Goal: Task Accomplishment & Management: Manage account settings

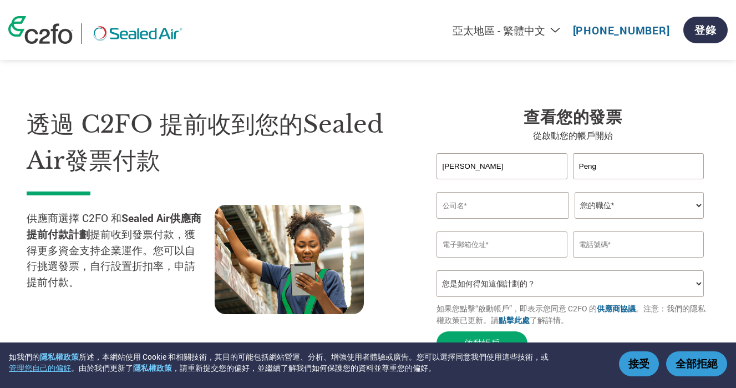
select select "zh-TW"
type input "Peng"
click at [496, 207] on input "text" at bounding box center [502, 205] width 133 height 27
type input "LMC Technology LLC"
click at [626, 206] on select "您的職位* CFO Controller Credit Manager Finance Director Treasurer CEO President Ow…" at bounding box center [640, 205] width 130 height 27
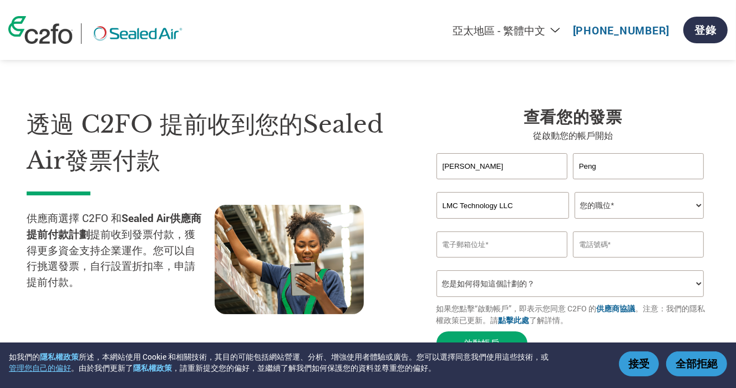
select select "ACCOUNTING"
click at [575, 192] on select "您的職位* CFO Controller Credit Manager Finance Director Treasurer CEO President Ow…" at bounding box center [640, 205] width 130 height 27
click at [495, 251] on input "email" at bounding box center [501, 244] width 131 height 26
click at [495, 245] on input "carol." at bounding box center [501, 244] width 131 height 26
type input "carol.peng@lungmengusa.com"
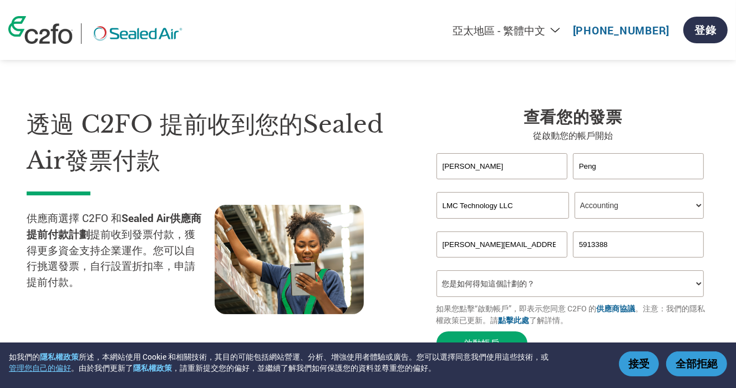
scroll to position [166, 0]
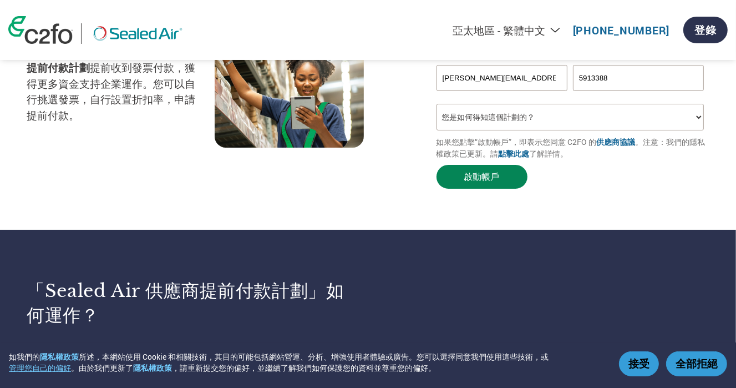
type input "5913388"
click at [483, 173] on button "啟動帳戶" at bounding box center [481, 177] width 91 height 24
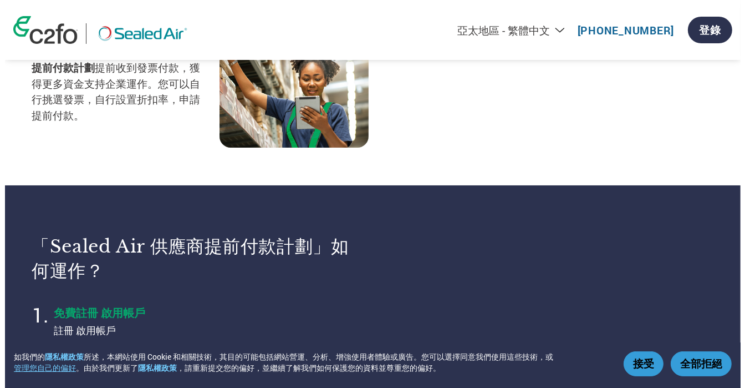
scroll to position [0, 0]
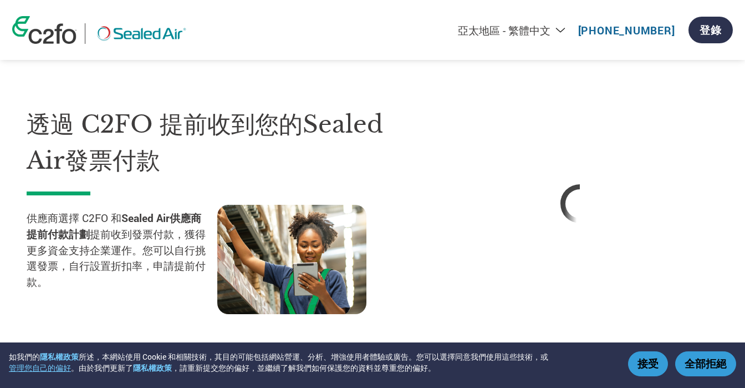
select select "zh-TW"
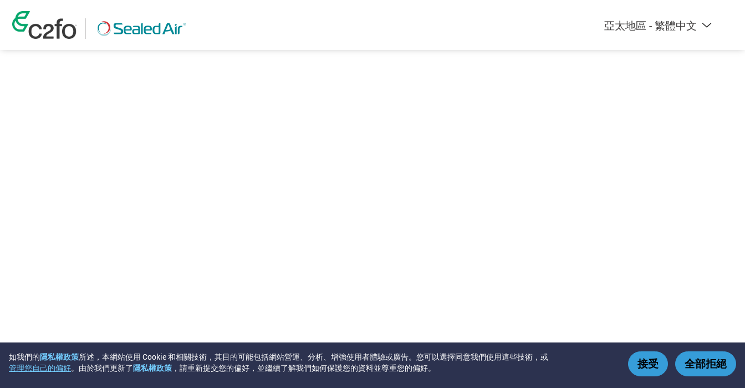
select select "zh-TW"
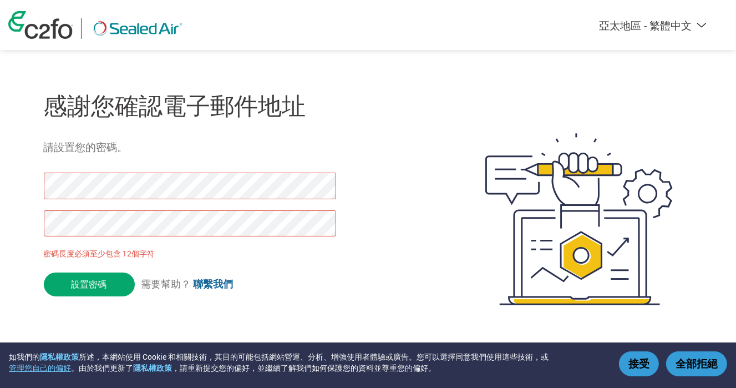
click at [0, 179] on div "Americas - English Américas - Español [GEOGRAPHIC_DATA] - Português Amériques -…" at bounding box center [368, 174] width 736 height 349
click at [91, 283] on input "設置密碼" at bounding box center [89, 284] width 91 height 24
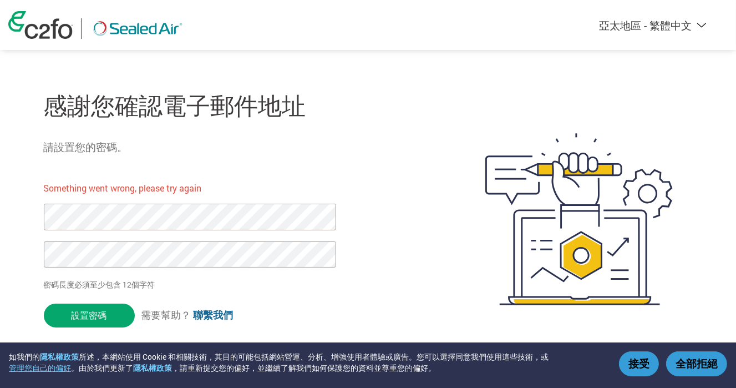
click at [9, 214] on div "感謝您確認電子郵件地址 請設置您的密碼。 Something went wrong, please try again 密碼長度必須至少包含 12個字符 設置…" at bounding box center [368, 219] width 721 height 294
click at [0, 242] on div "Americas - English Américas - Español [GEOGRAPHIC_DATA] - Português Amériques -…" at bounding box center [368, 174] width 736 height 349
click at [75, 318] on input "設置密碼" at bounding box center [89, 315] width 91 height 24
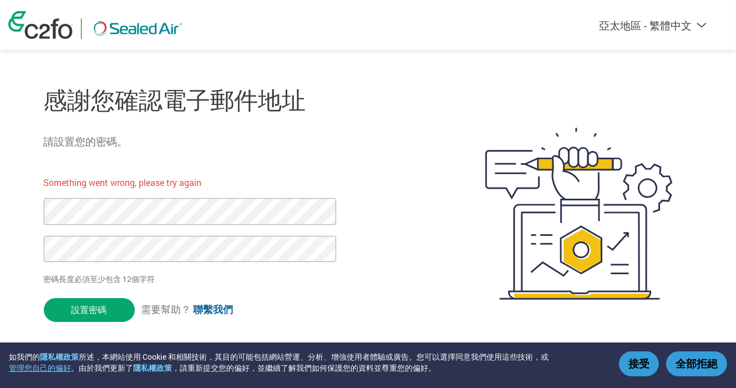
click at [0, 192] on div "Americas - English Américas - Español [GEOGRAPHIC_DATA] - Português Amériques -…" at bounding box center [368, 168] width 736 height 349
click at [0, 232] on div "Americas - English Américas - Español [GEOGRAPHIC_DATA] - Português Amériques -…" at bounding box center [368, 168] width 736 height 349
click at [83, 308] on input "設置密碼" at bounding box center [89, 310] width 91 height 24
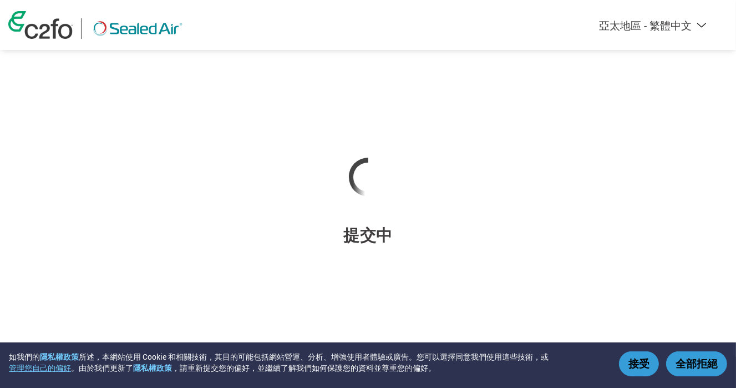
scroll to position [0, 0]
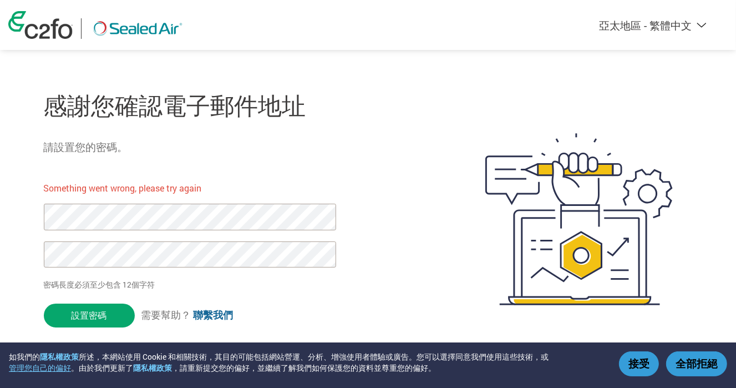
click at [362, 236] on div "感謝您確認電子郵件地址 請設置您的密碼。 Something went wrong, please try again 密碼長度必須至少包含 12個字符 設置…" at bounding box center [238, 219] width 389 height 294
click at [100, 321] on input "設置密碼" at bounding box center [89, 315] width 91 height 24
click at [2, 212] on div "Americas - English Américas - Español [GEOGRAPHIC_DATA] - Português Amériques -…" at bounding box center [368, 174] width 736 height 349
click at [0, 254] on div "Americas - English Américas - Español [GEOGRAPHIC_DATA] - Português Amériques -…" at bounding box center [368, 174] width 736 height 349
click at [359, 296] on div "感謝您確認電子郵件地址 請設置您的密碼。 Something went wrong, please try again 密碼長度必須至少包含 12個字符 設置…" at bounding box center [238, 219] width 389 height 294
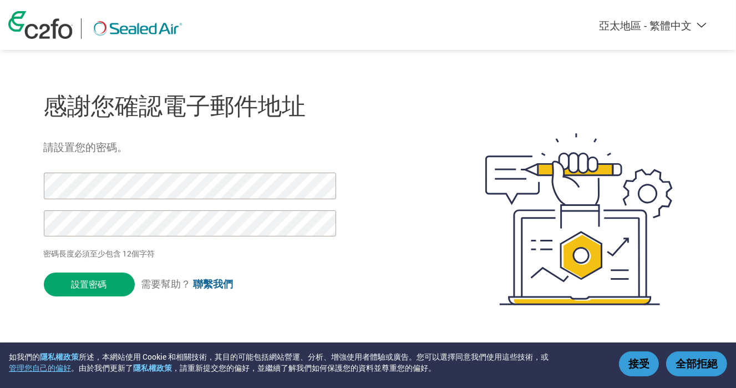
click at [33, 189] on div "感謝您確認電子郵件地址 請設置您的密碼。 密碼長度必須至少包含 12個字符 設置密碼 需要幫助？ 聯繫我們" at bounding box center [368, 219] width 721 height 294
click at [84, 284] on input "設置密碼" at bounding box center [89, 284] width 91 height 24
click at [0, 186] on div "Americas - English Américas - Español [GEOGRAPHIC_DATA] - Português Amériques -…" at bounding box center [368, 174] width 736 height 349
click at [94, 282] on input "設置密碼" at bounding box center [89, 284] width 91 height 24
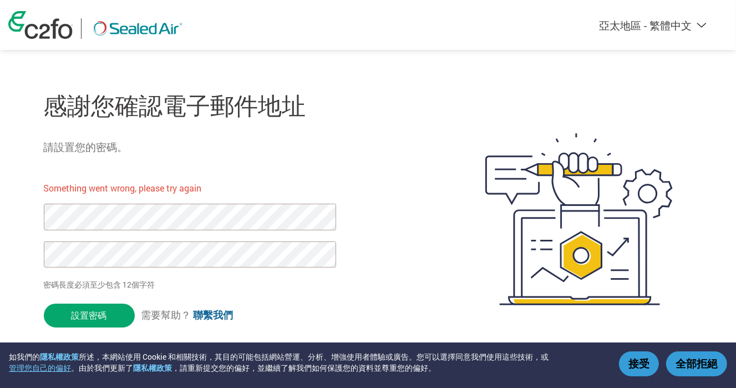
click at [696, 367] on button "全部拒絕" at bounding box center [696, 363] width 61 height 25
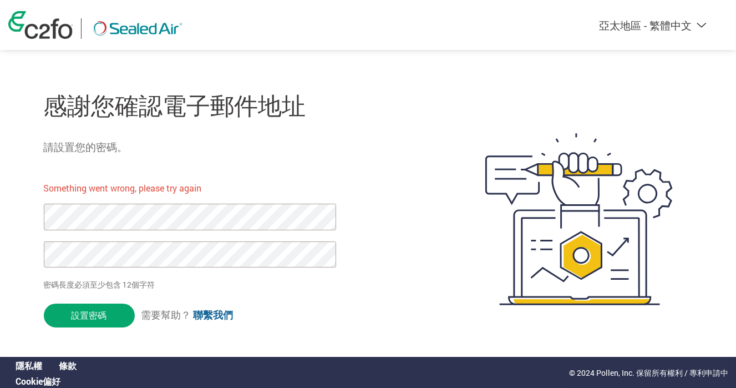
click at [433, 311] on div at bounding box center [563, 219] width 260 height 294
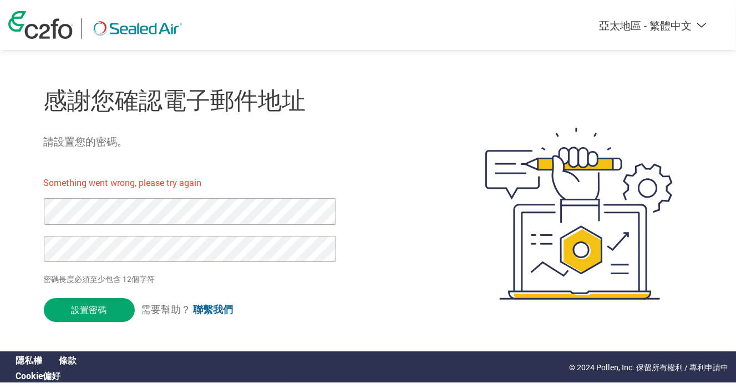
click at [700, 28] on select "Americas - English Américas - Español [GEOGRAPHIC_DATA] - Português [GEOGRAPHIC…" at bounding box center [585, 25] width 257 height 14
select select "en-US"
click at [528, 18] on select "Americas - English Américas - Español [GEOGRAPHIC_DATA] - Português [GEOGRAPHIC…" at bounding box center [585, 25] width 257 height 14
type input "Set Password"
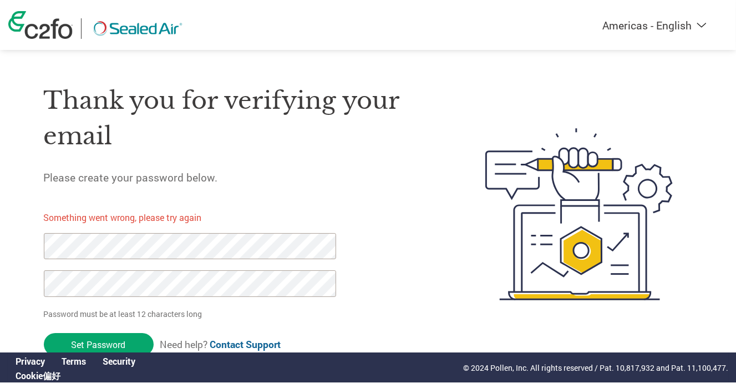
click at [0, 240] on div "Americas - English Américas - Español [GEOGRAPHIC_DATA] - Português Amériques -…" at bounding box center [368, 169] width 736 height 350
click at [0, 274] on div "Americas - English Américas - Español [GEOGRAPHIC_DATA] - Português Amériques -…" at bounding box center [368, 169] width 736 height 350
click at [84, 345] on input "Set Password" at bounding box center [99, 344] width 110 height 23
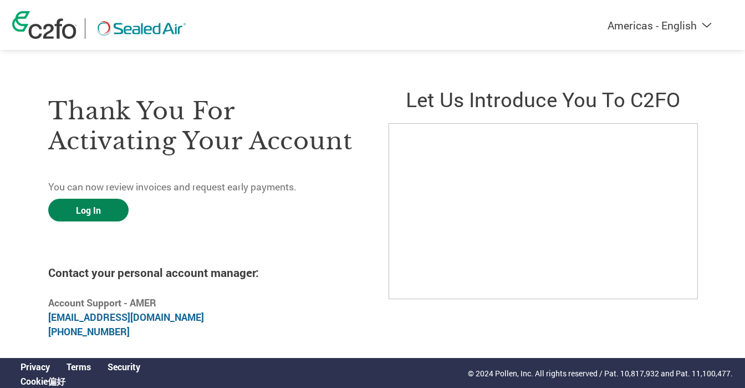
click at [80, 212] on link "Log In" at bounding box center [88, 210] width 80 height 23
